Goal: Check status

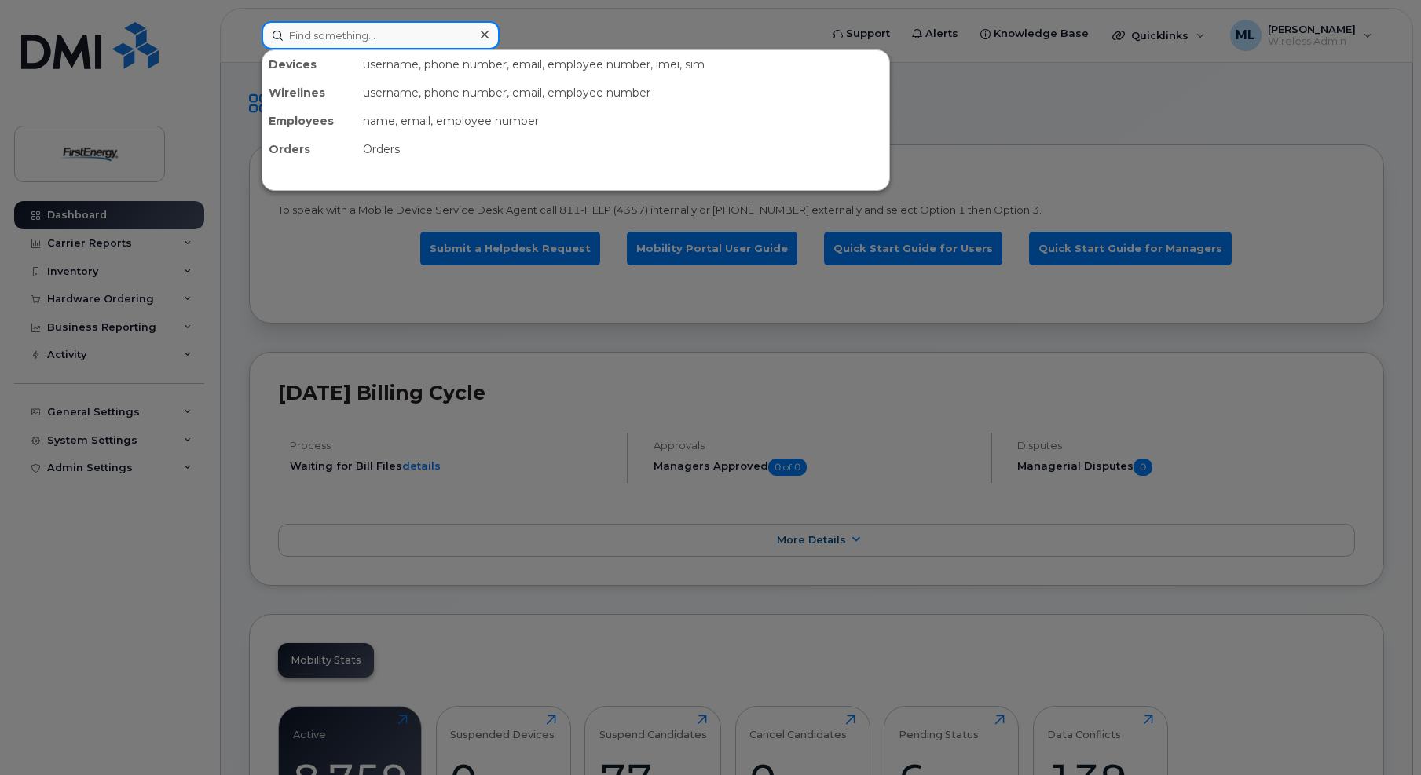
click at [341, 32] on input at bounding box center [381, 35] width 238 height 28
paste input "3306047431"
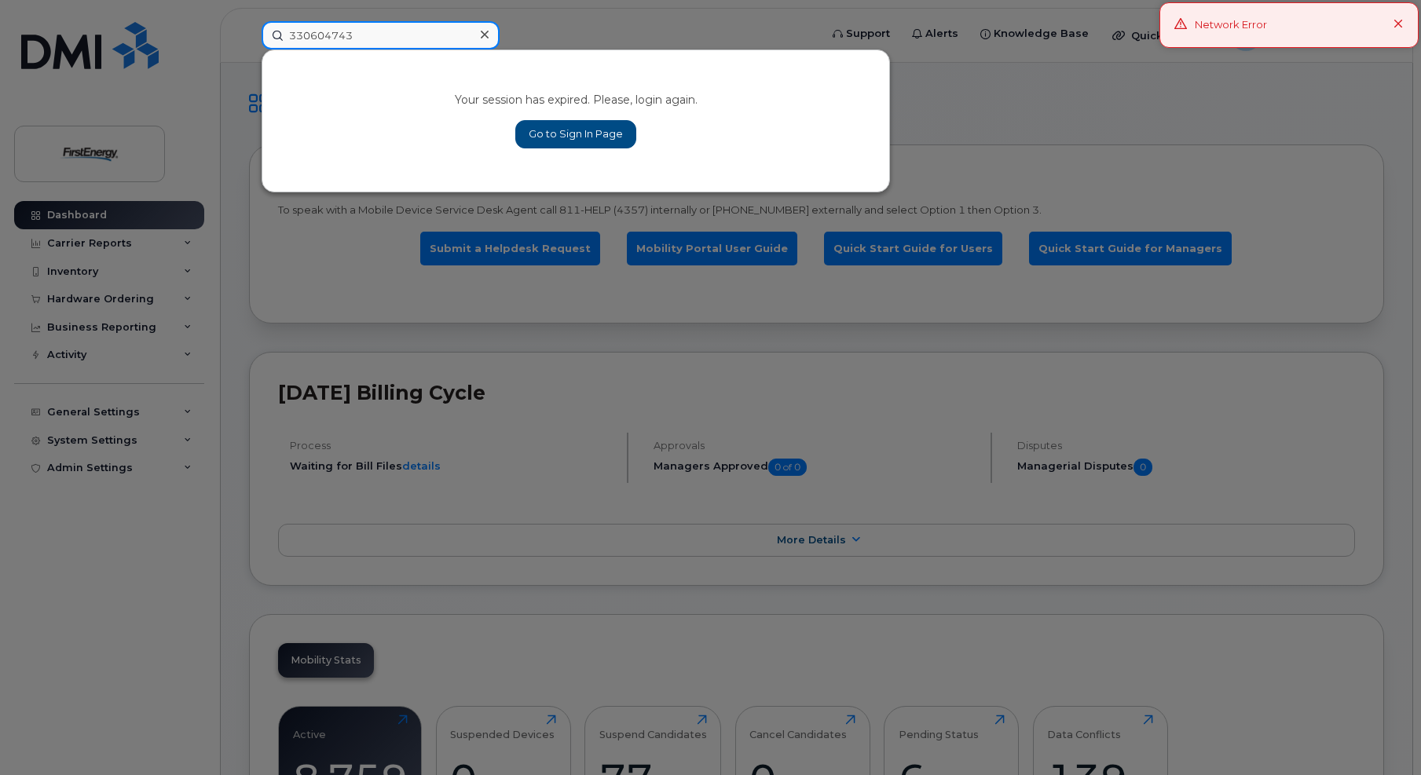
type input "3306047431"
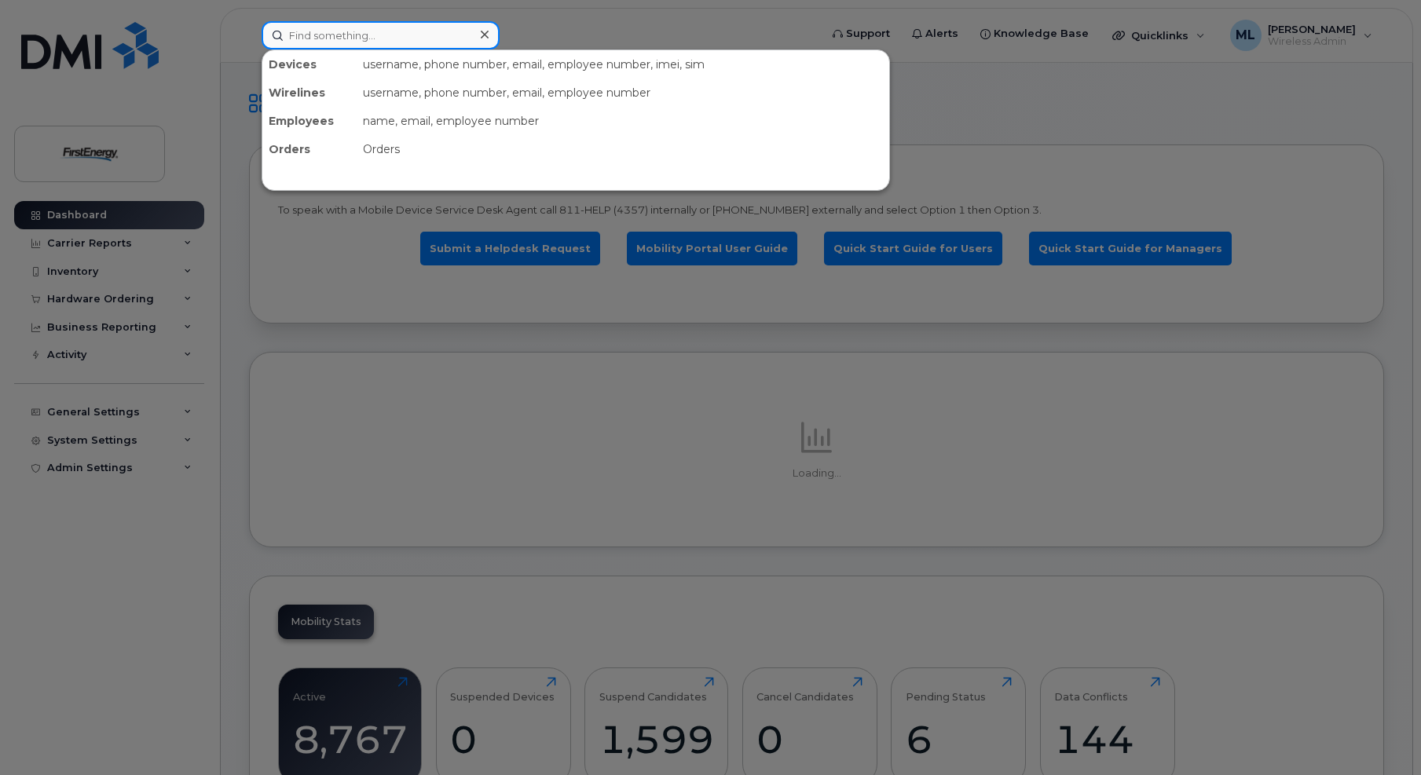
click at [342, 33] on input at bounding box center [381, 35] width 238 height 28
paste input "3306047431"
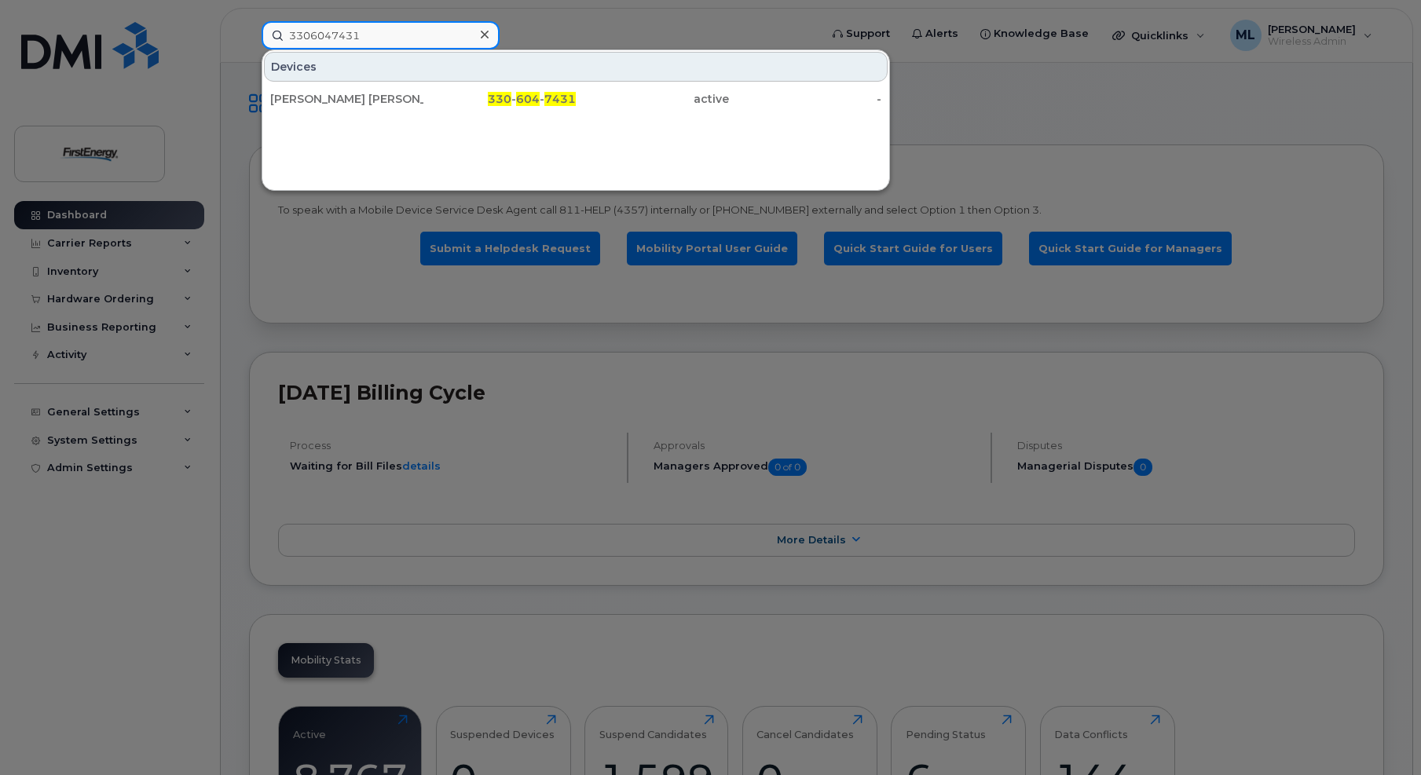
type input "3306047431"
click at [485, 29] on icon at bounding box center [485, 34] width 8 height 13
